Goal: Information Seeking & Learning: Find specific fact

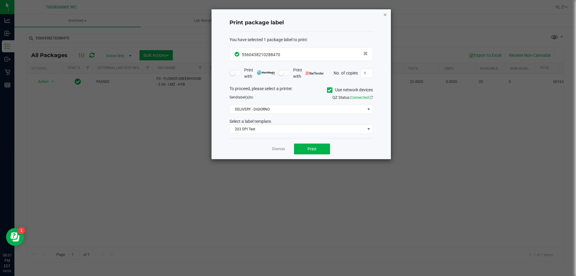
click at [386, 15] on icon "button" at bounding box center [385, 14] width 4 height 7
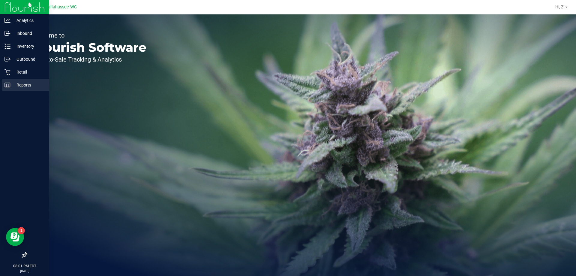
click at [26, 82] on p "Reports" at bounding box center [28, 84] width 36 height 7
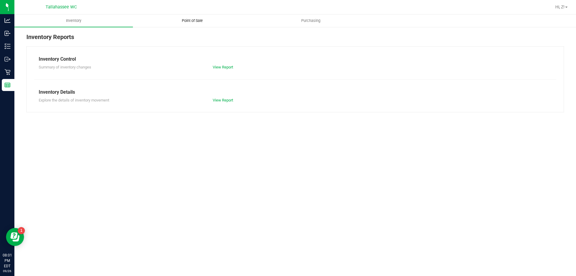
click at [189, 23] on span "Point of Sale" at bounding box center [192, 20] width 37 height 5
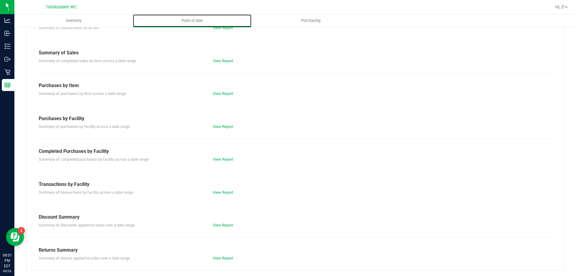
scroll to position [40, 0]
click at [218, 158] on link "View Report" at bounding box center [223, 159] width 20 height 4
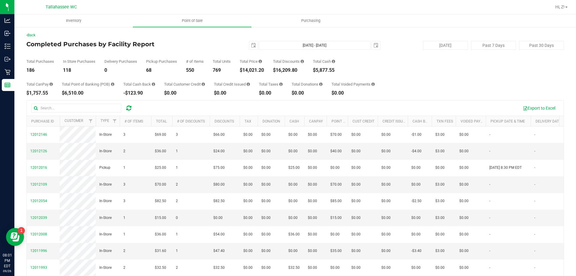
click at [255, 68] on div "$14,021.20" at bounding box center [252, 70] width 24 height 5
click at [256, 68] on div "$14,021.20" at bounding box center [252, 70] width 24 height 5
copy div "14,021.20"
click at [251, 44] on span "select" at bounding box center [253, 45] width 5 height 5
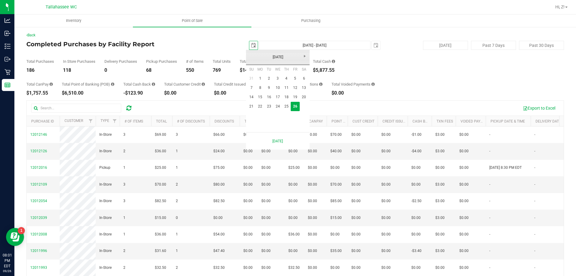
scroll to position [0, 15]
click at [294, 97] on link "19" at bounding box center [295, 96] width 9 height 9
type input "[DATE]"
type input "[DATE] - [DATE]"
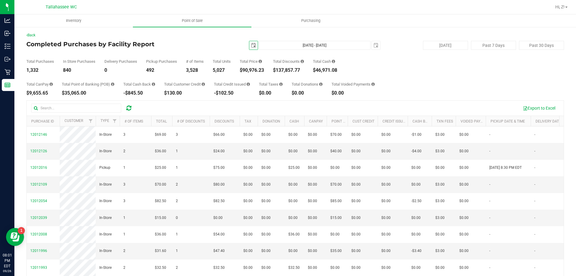
click at [252, 69] on div "$90,976.23" at bounding box center [252, 70] width 24 height 5
copy div "90,976.23"
click at [251, 46] on span "select" at bounding box center [253, 45] width 5 height 5
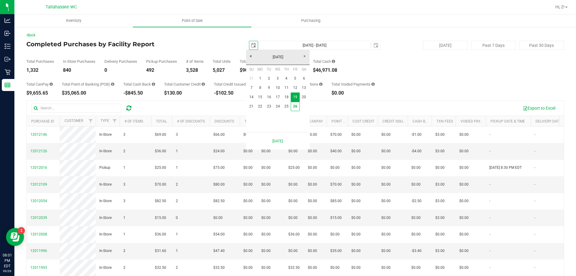
scroll to position [0, 15]
click at [250, 76] on link "31" at bounding box center [251, 78] width 9 height 9
type input "[DATE]"
type input "[DATE] - [DATE]"
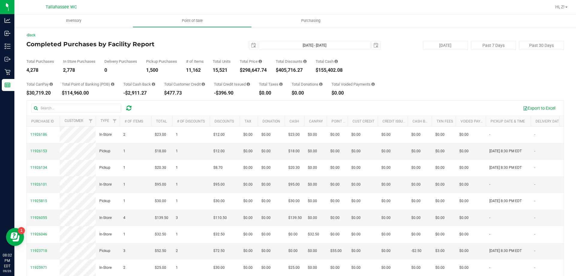
click at [252, 71] on div "$298,647.74" at bounding box center [253, 70] width 27 height 5
copy div "298,647.74"
click at [251, 45] on span "select" at bounding box center [253, 45] width 5 height 5
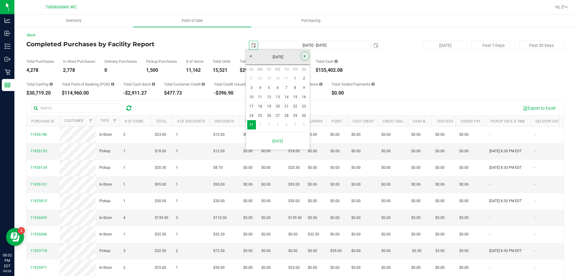
click at [302, 55] on link "Next" at bounding box center [304, 55] width 9 height 9
click at [295, 105] on link "26" at bounding box center [295, 106] width 9 height 9
type input "[DATE]"
type input "[DATE] - [DATE]"
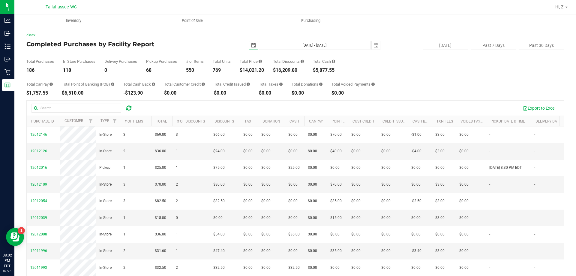
click at [288, 67] on div "Total Discounts $16,209.80" at bounding box center [288, 65] width 31 height 13
click at [289, 69] on div "$16,209.80" at bounding box center [288, 70] width 31 height 5
copy div "16,209.80"
click at [29, 70] on div "186" at bounding box center [40, 70] width 28 height 5
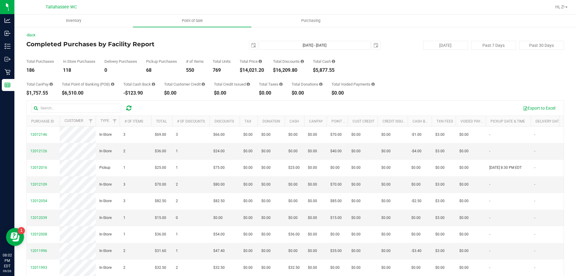
click at [29, 70] on div "186" at bounding box center [40, 70] width 28 height 5
copy div "186"
click at [217, 68] on div "769" at bounding box center [222, 70] width 18 height 5
copy div "769"
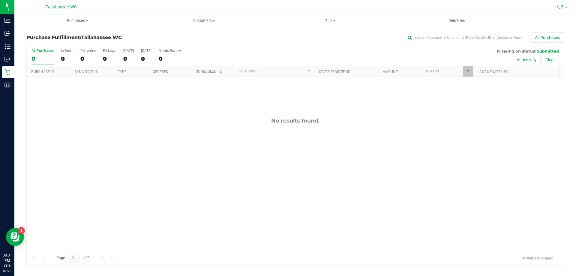
click at [558, 10] on link "Hi, Z!" at bounding box center [561, 7] width 17 height 6
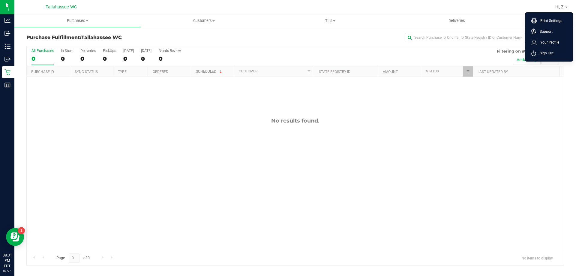
click at [546, 60] on ul "Print Settings Support Your Profile Sign Out" at bounding box center [549, 36] width 48 height 49
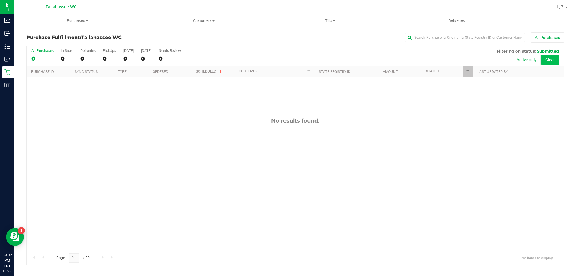
click at [547, 55] on button "Clear" at bounding box center [549, 60] width 17 height 10
click at [565, 5] on link "Hi, Z!" at bounding box center [561, 7] width 17 height 6
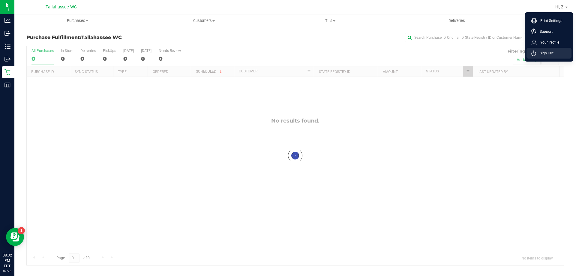
click at [547, 54] on span "Sign Out" at bounding box center [544, 53] width 17 height 6
